Goal: Information Seeking & Learning: Learn about a topic

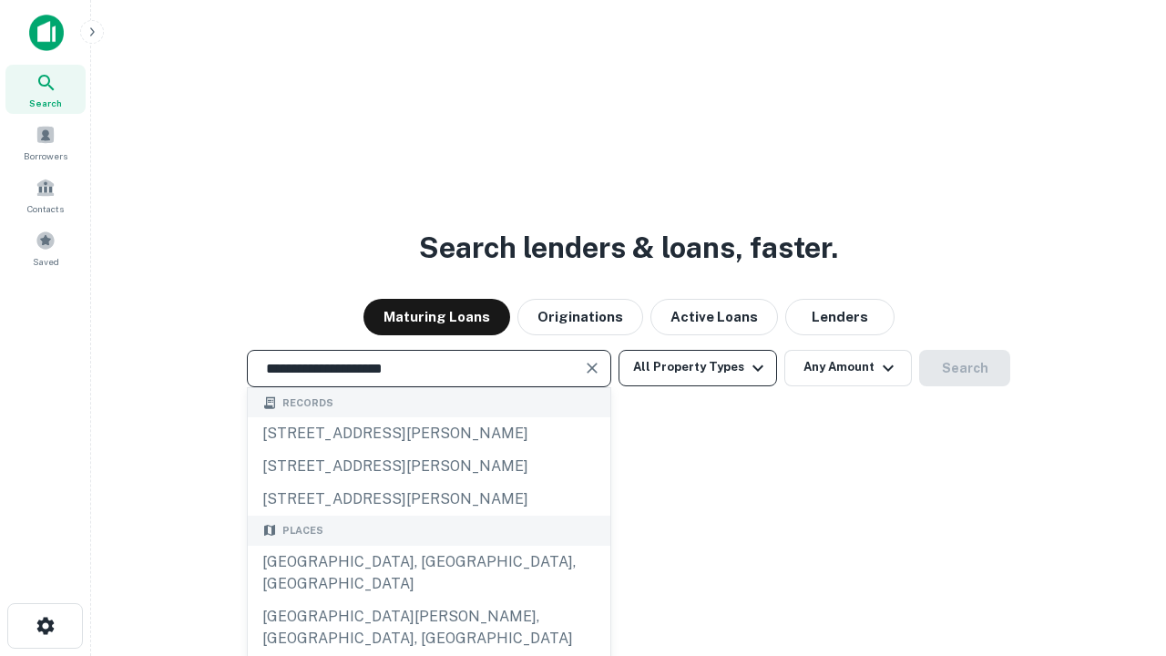
click at [428, 600] on div "Santa Monica, CA, USA" at bounding box center [429, 572] width 362 height 55
click at [698, 367] on button "All Property Types" at bounding box center [697, 368] width 158 height 36
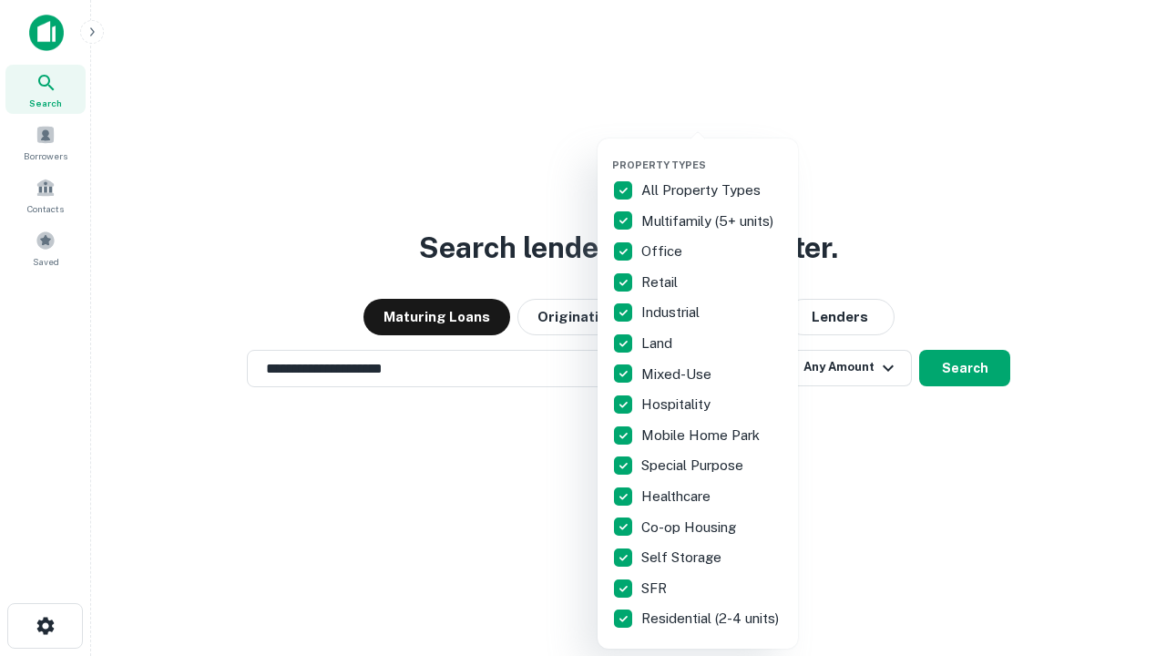
type input "**********"
click at [712, 153] on button "button" at bounding box center [712, 153] width 200 height 1
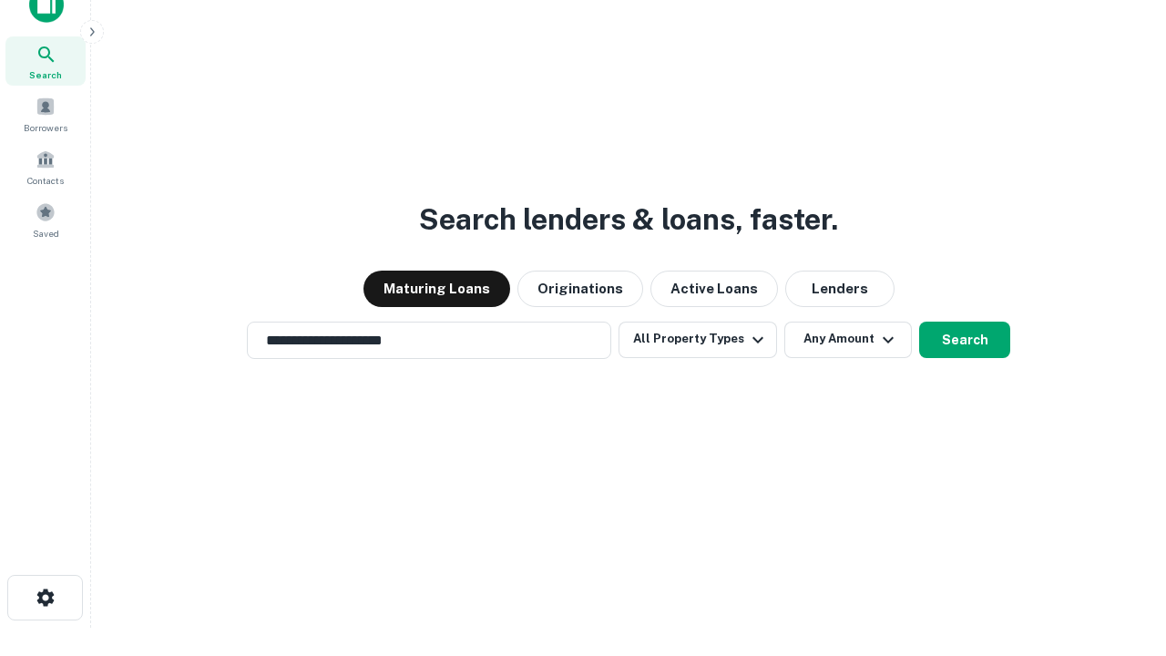
scroll to position [11, 219]
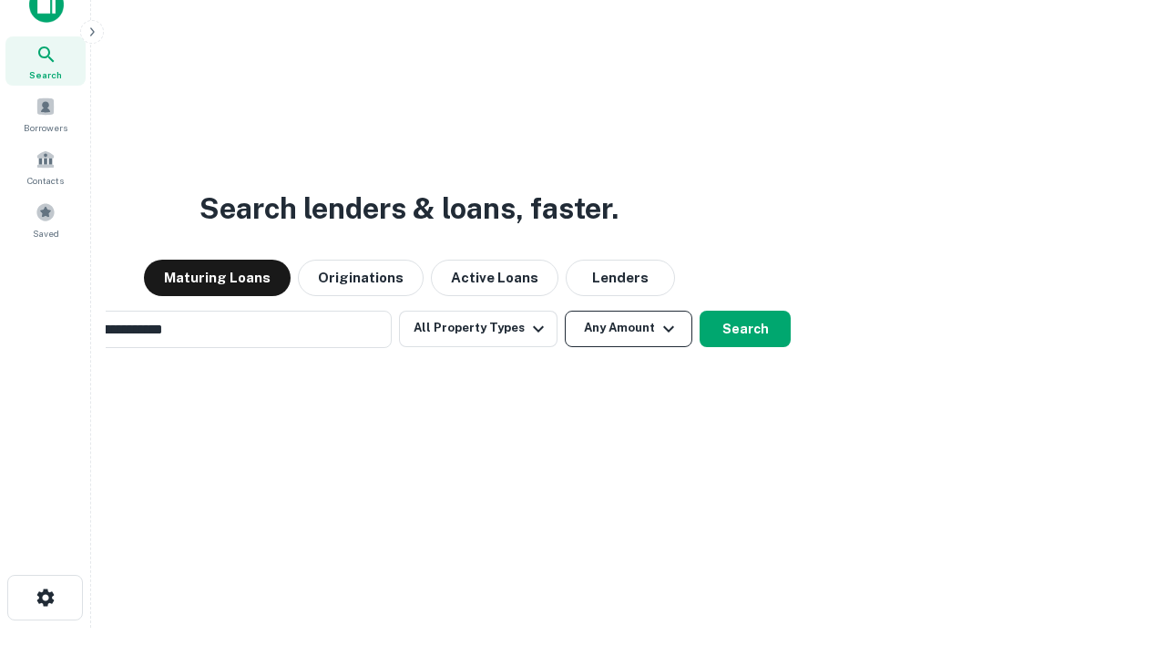
click at [565, 311] on button "Any Amount" at bounding box center [628, 329] width 127 height 36
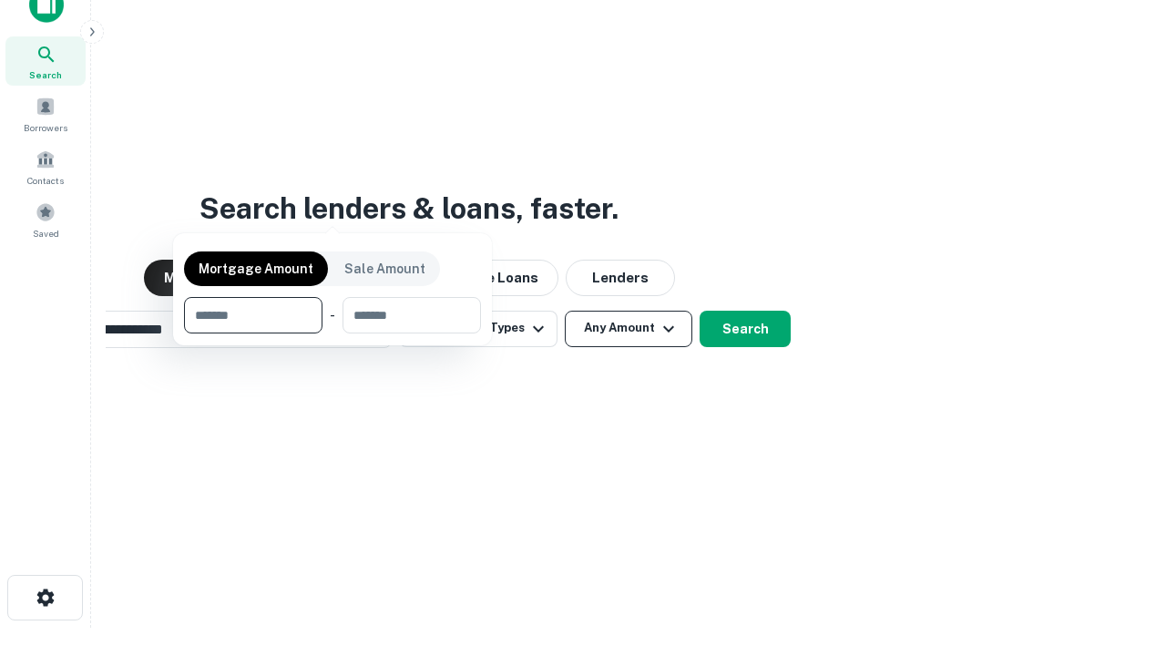
scroll to position [29, 0]
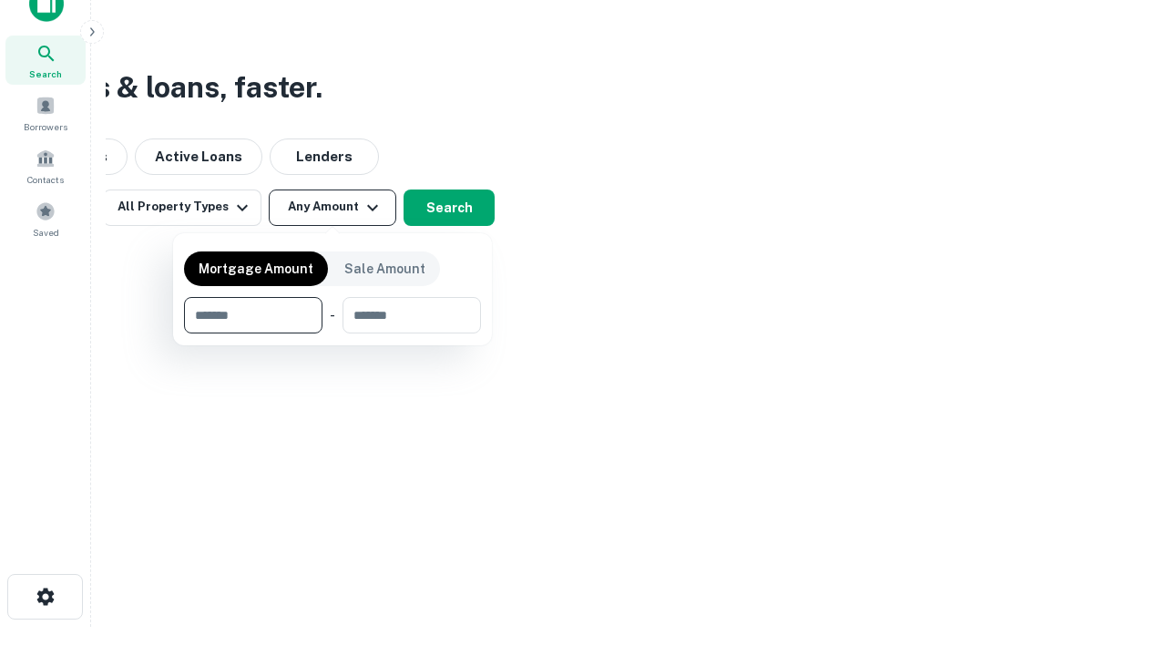
type input "*******"
click at [332, 333] on button "button" at bounding box center [332, 333] width 297 height 1
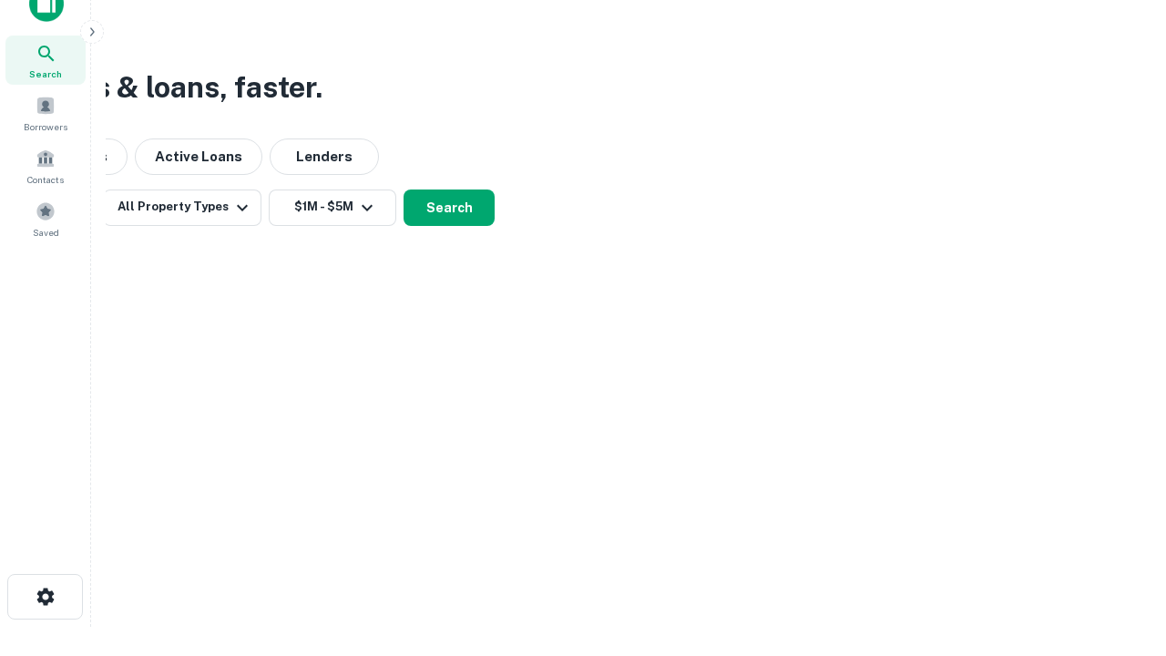
scroll to position [11, 336]
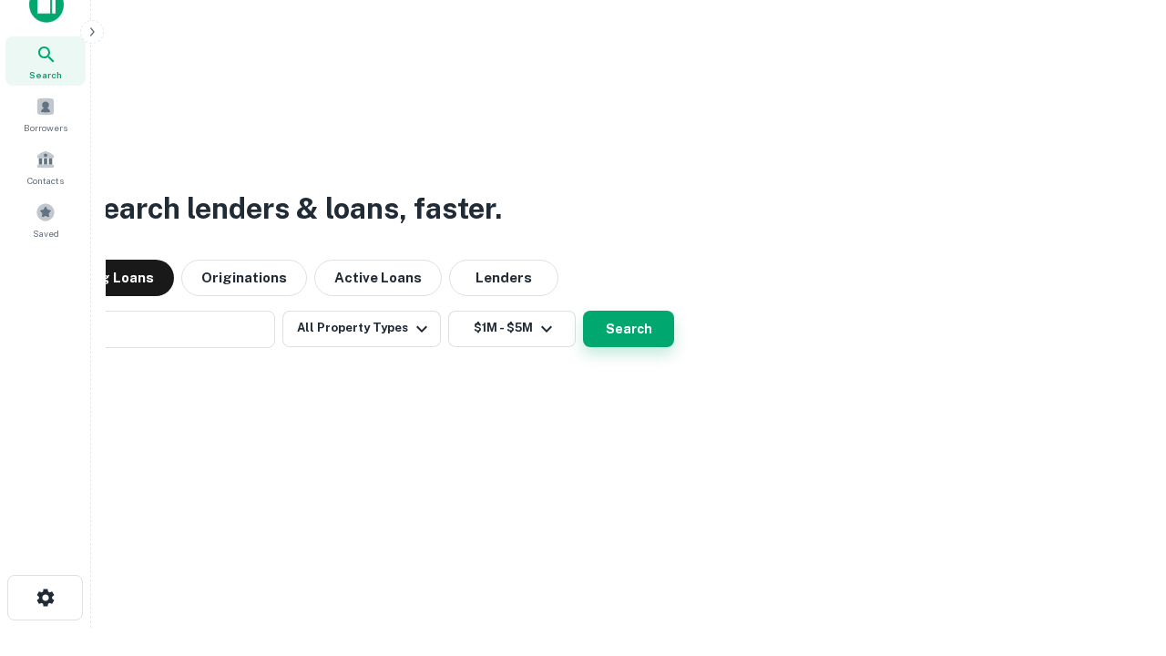
click at [583, 311] on button "Search" at bounding box center [628, 329] width 91 height 36
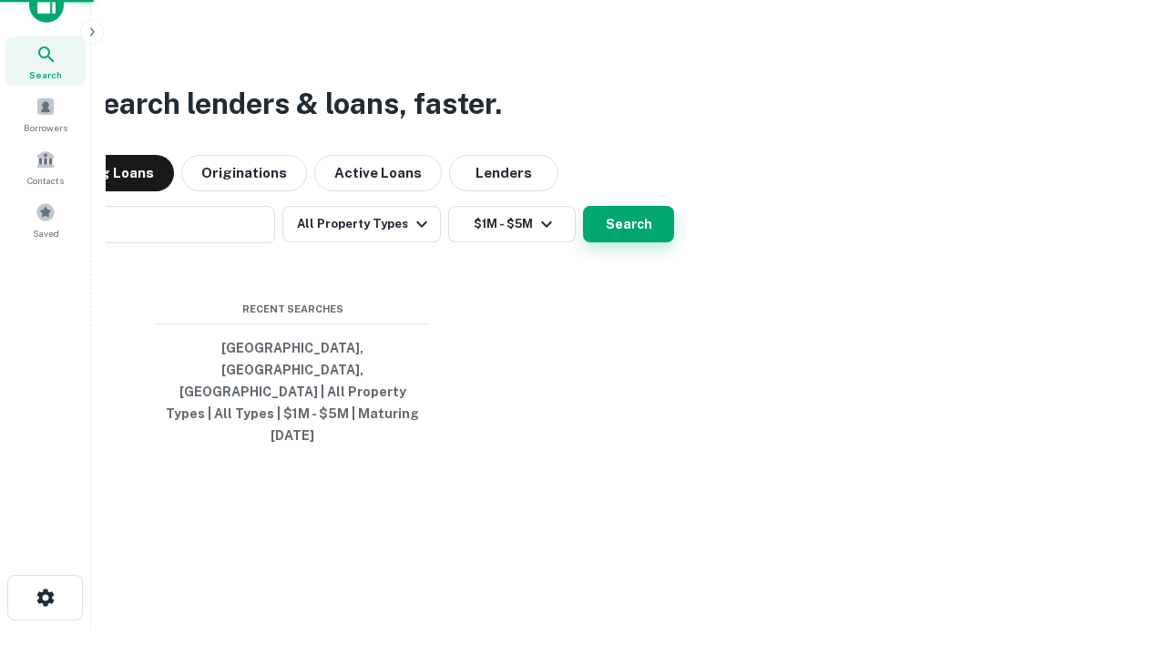
scroll to position [48, 515]
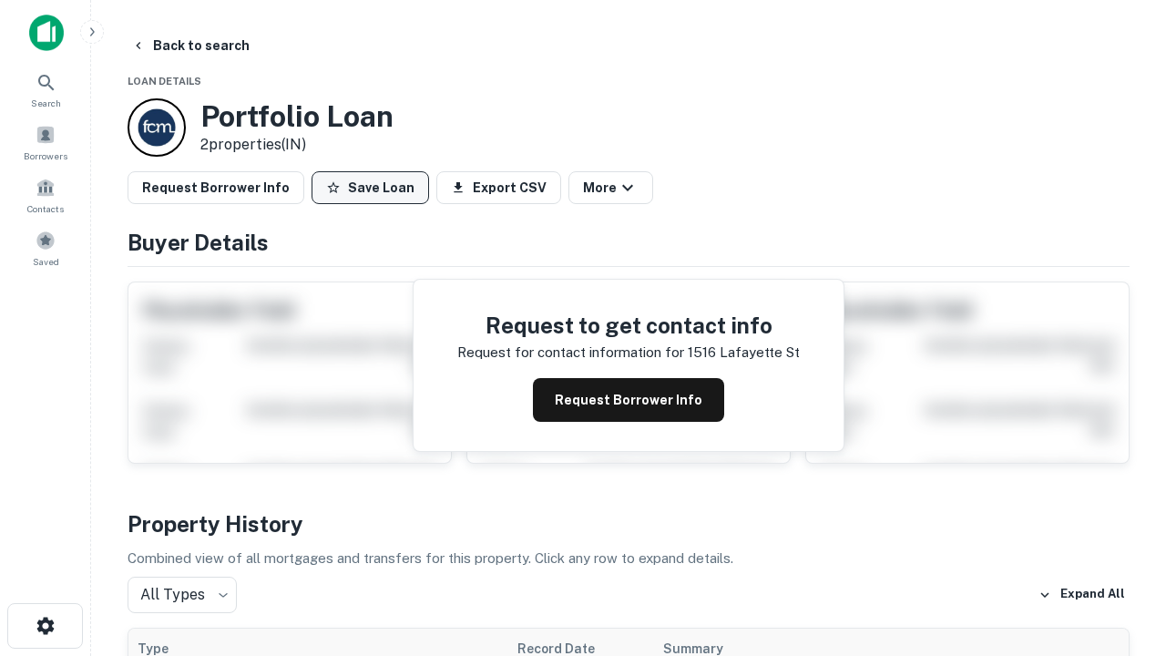
click at [370, 188] on button "Save Loan" at bounding box center [369, 187] width 117 height 33
click at [374, 188] on button "Save Loan" at bounding box center [369, 187] width 117 height 33
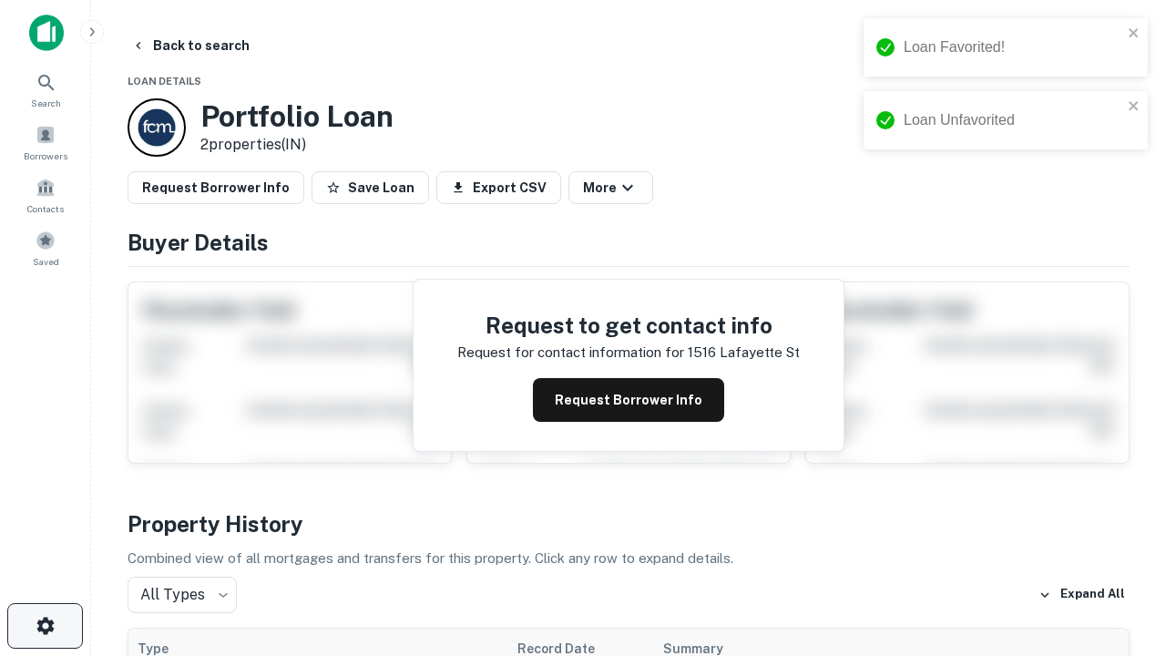
click at [45, 626] on icon "button" at bounding box center [46, 626] width 22 height 22
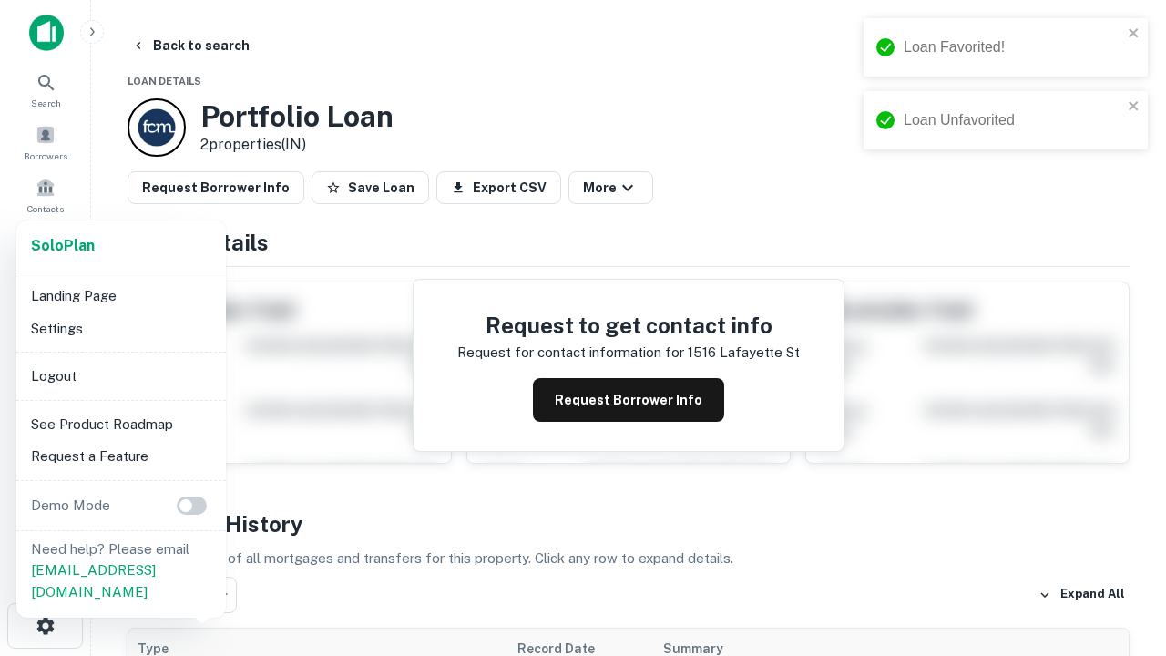
click at [120, 375] on li "Logout" at bounding box center [121, 376] width 195 height 33
